Goal: Information Seeking & Learning: Learn about a topic

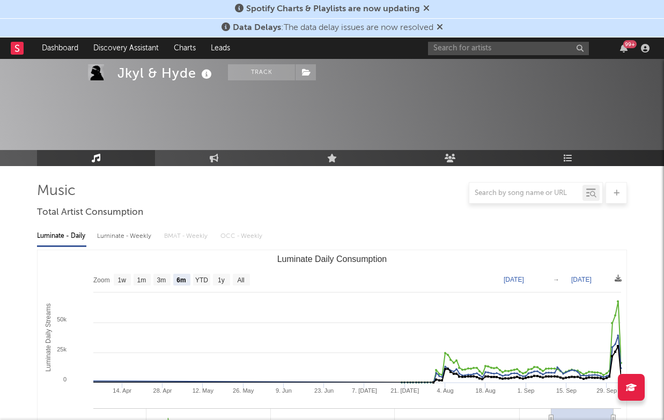
select select "6m"
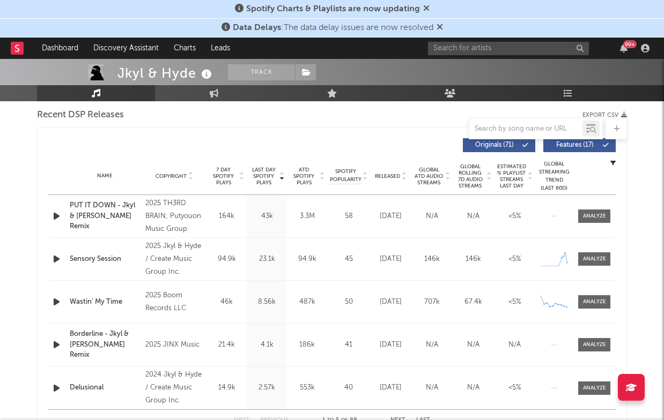
scroll to position [378, 0]
click at [469, 48] on input "text" at bounding box center [508, 48] width 161 height 13
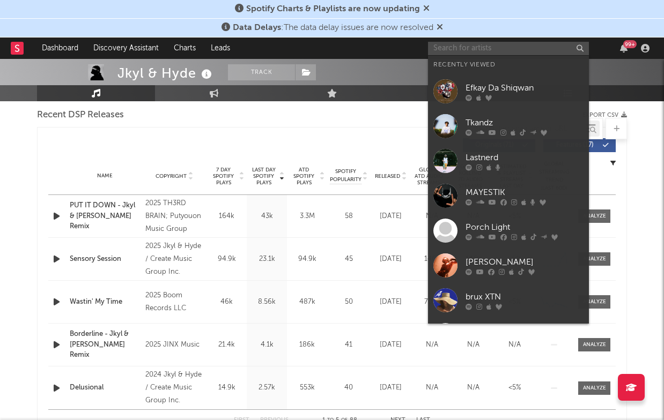
paste input "[URL][DOMAIN_NAME]"
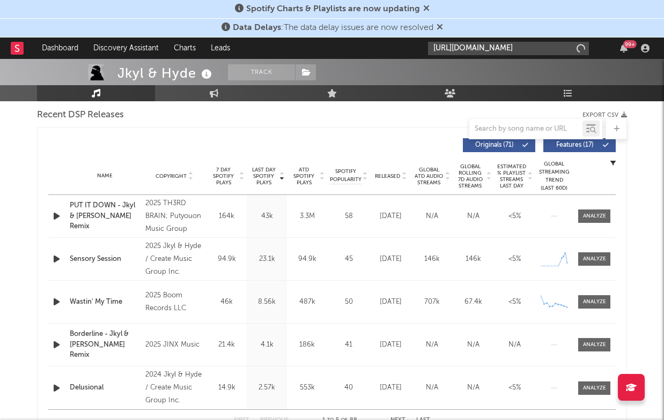
type input "[URL][DOMAIN_NAME]"
click at [420, 2] on div "Spotify Charts & Playlists are now updating" at bounding box center [332, 9] width 664 height 19
click at [466, 48] on input "[URL][DOMAIN_NAME]" at bounding box center [508, 48] width 161 height 13
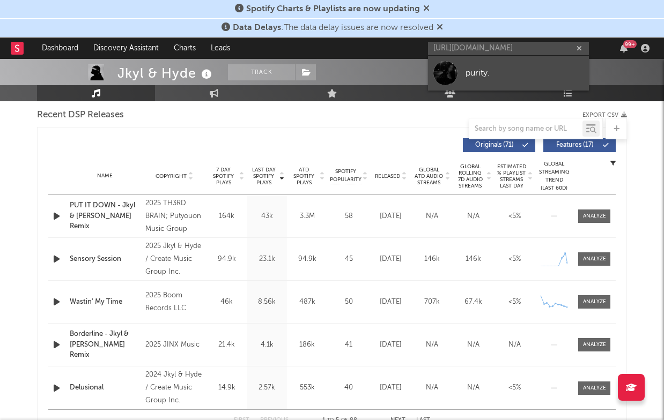
click at [458, 73] on link "purity." at bounding box center [508, 73] width 161 height 35
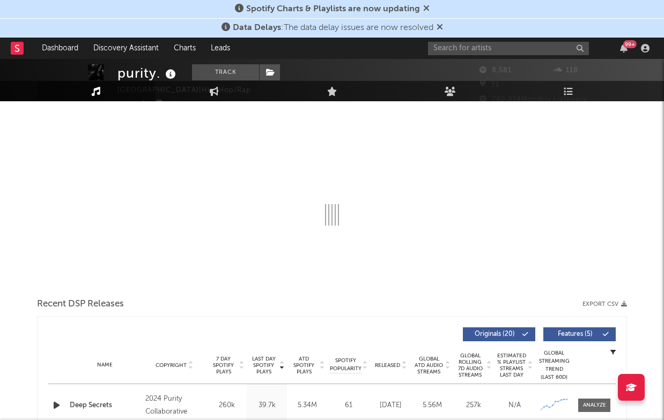
select select "6m"
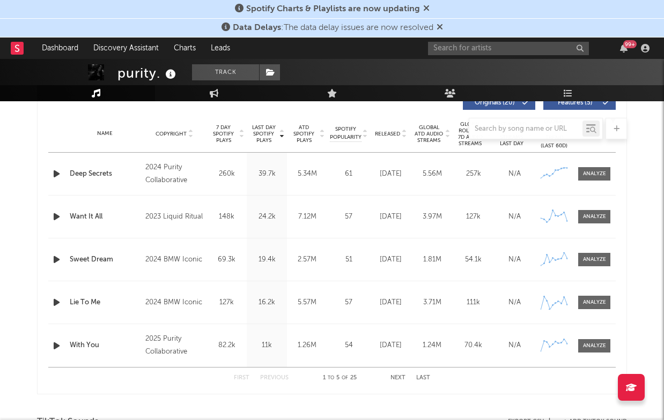
scroll to position [406, 0]
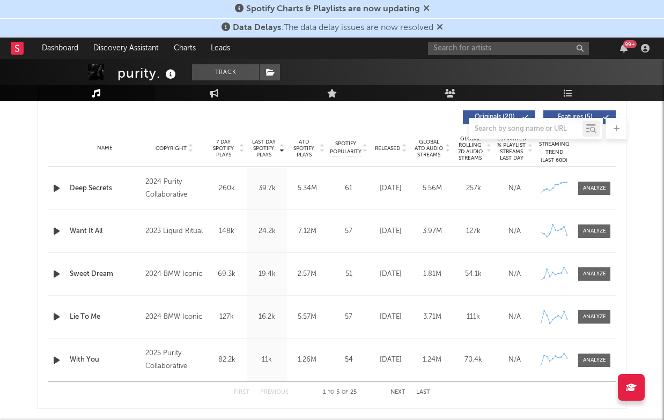
click at [391, 149] on span "Released" at bounding box center [387, 148] width 25 height 6
